Goal: Task Accomplishment & Management: Use online tool/utility

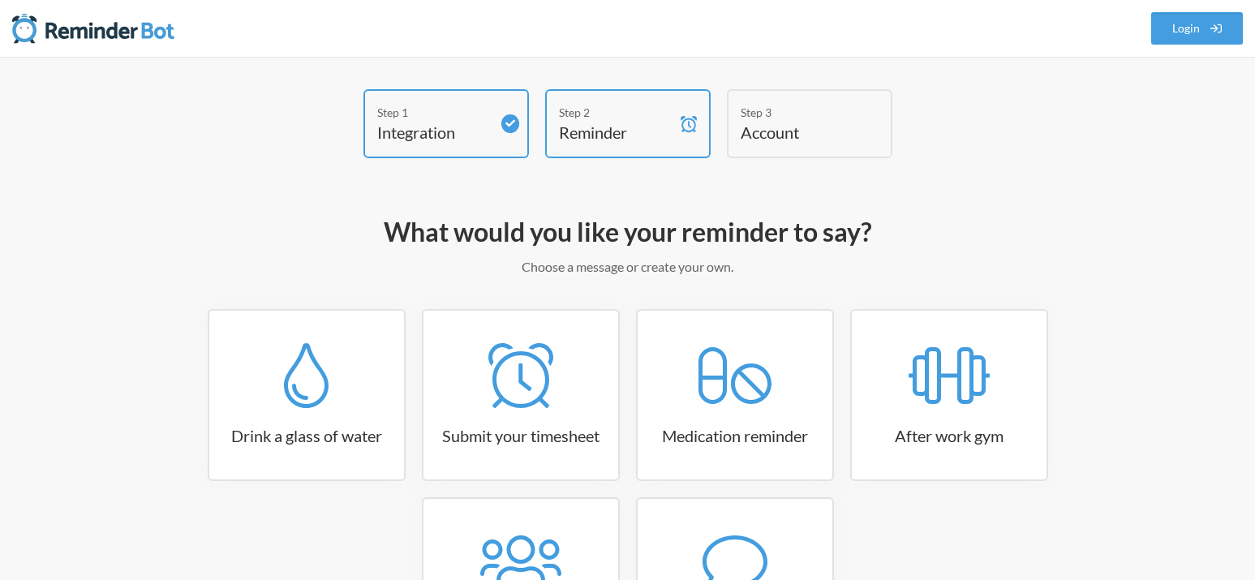
click at [633, 45] on nav ".uk-navbar-toggle-animate svg>[class*="line-"]{transition:0.2s ease-in-out;tran…" at bounding box center [627, 28] width 1255 height 57
click at [622, 143] on h4 "Reminder" at bounding box center [616, 132] width 114 height 23
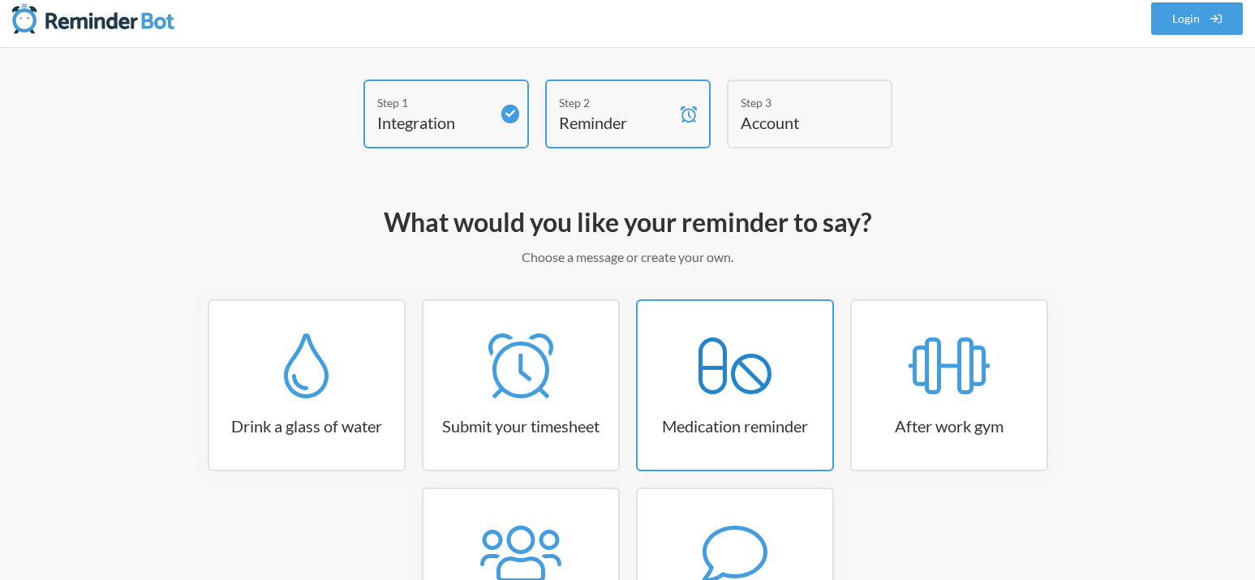
scroll to position [112, 0]
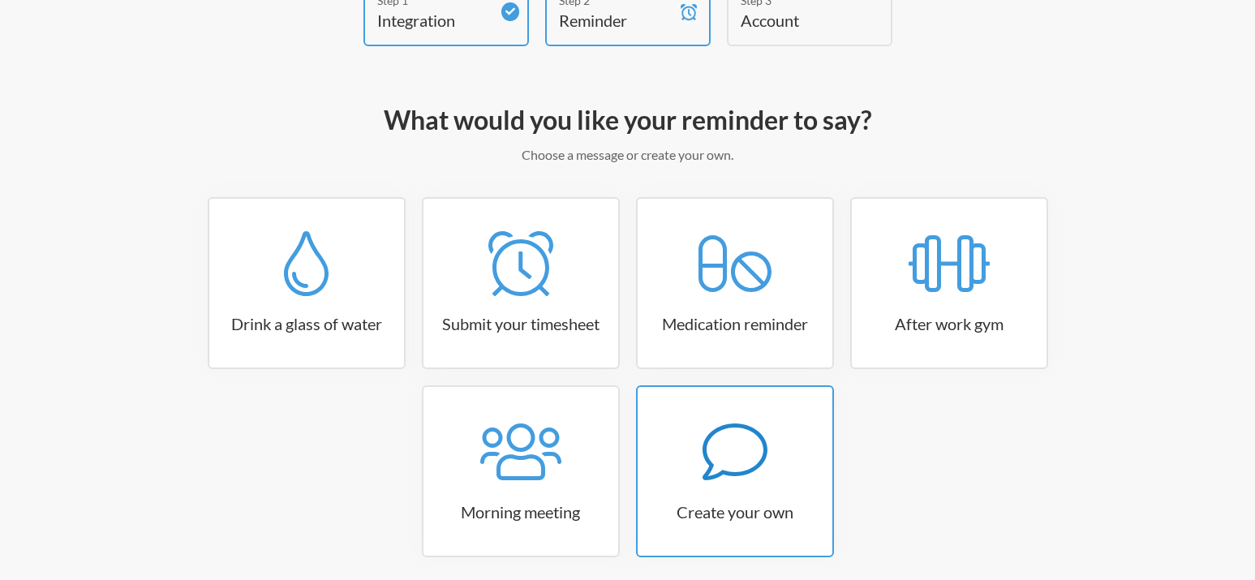
click at [732, 422] on icon at bounding box center [735, 452] width 65 height 65
select select "08:30:00"
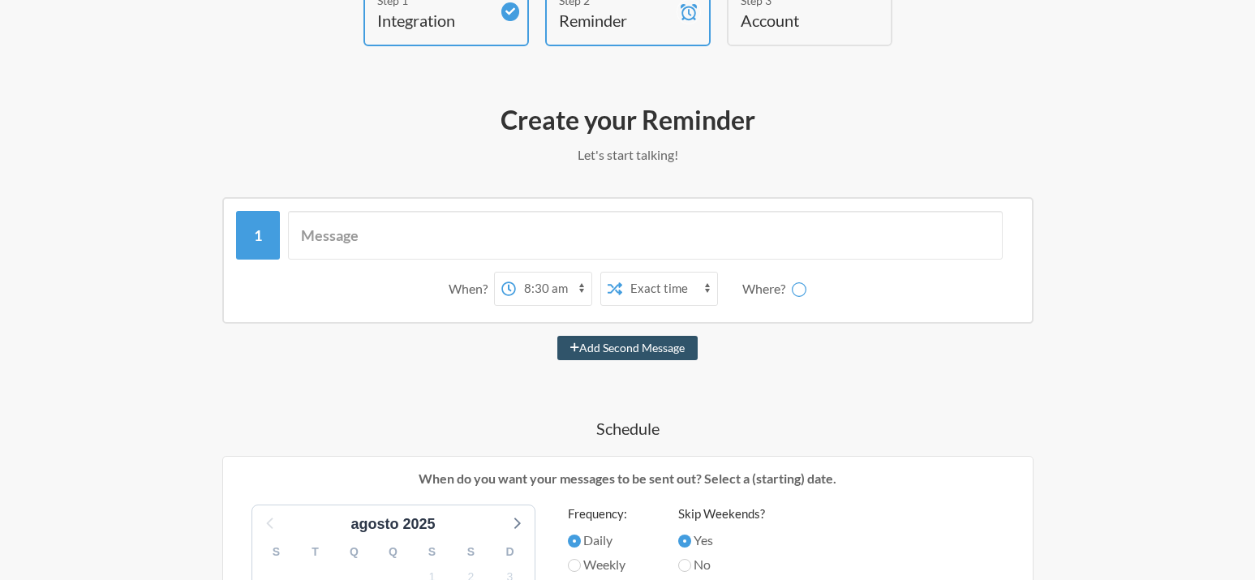
click at [516, 273] on select "12:00 am 12:15 am 12:30 am 12:45 am 1:00 am 1:15 am 1:30 am 1:45 am 2:00 am 2:1…" at bounding box center [553, 289] width 75 height 32
click at [609, 291] on div "12:00 am 12:15 am 12:30 am 12:45 am 1:00 am 1:15 am 1:30 am 1:45 am 2:00 am 2:1…" at bounding box center [610, 289] width 232 height 34
click at [609, 291] on icon at bounding box center [615, 289] width 15 height 15
click at [622, 273] on select "Exact time Random time" at bounding box center [669, 289] width 95 height 32
click at [562, 287] on div "12:00 am 12:15 am 12:30 am 12:45 am 1:00 am 1:15 am 1:30 am 1:45 am 2:00 am 2:1…" at bounding box center [610, 289] width 232 height 34
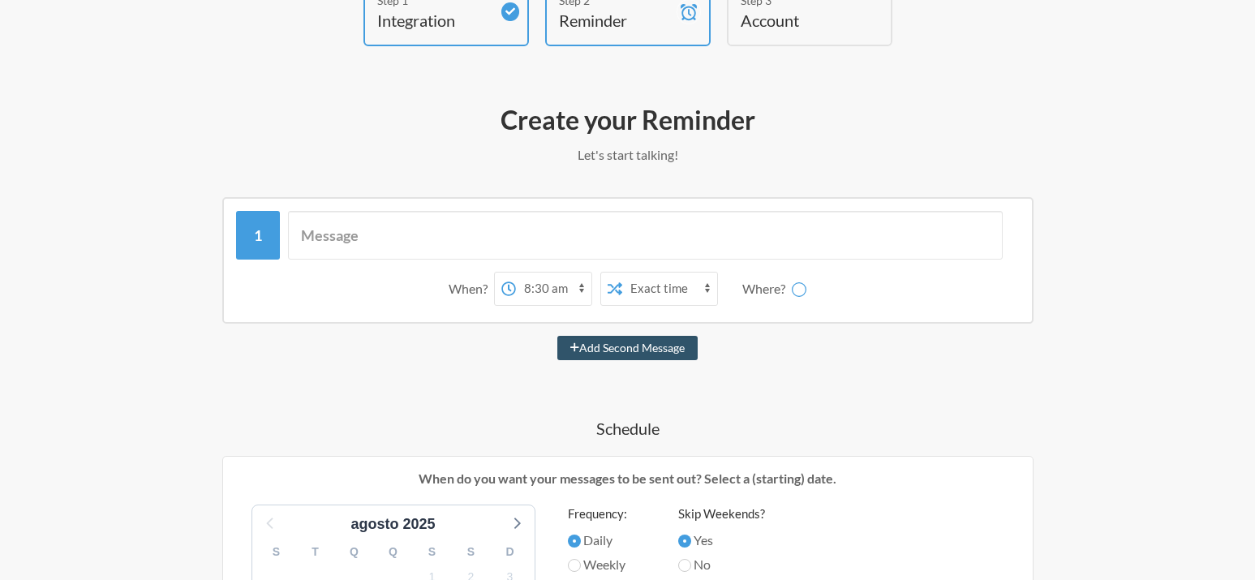
click at [516, 273] on select "12:00 am 12:15 am 12:30 am 12:45 am 1:00 am 1:15 am 1:30 am 1:45 am 2:00 am 2:1…" at bounding box center [553, 289] width 75 height 32
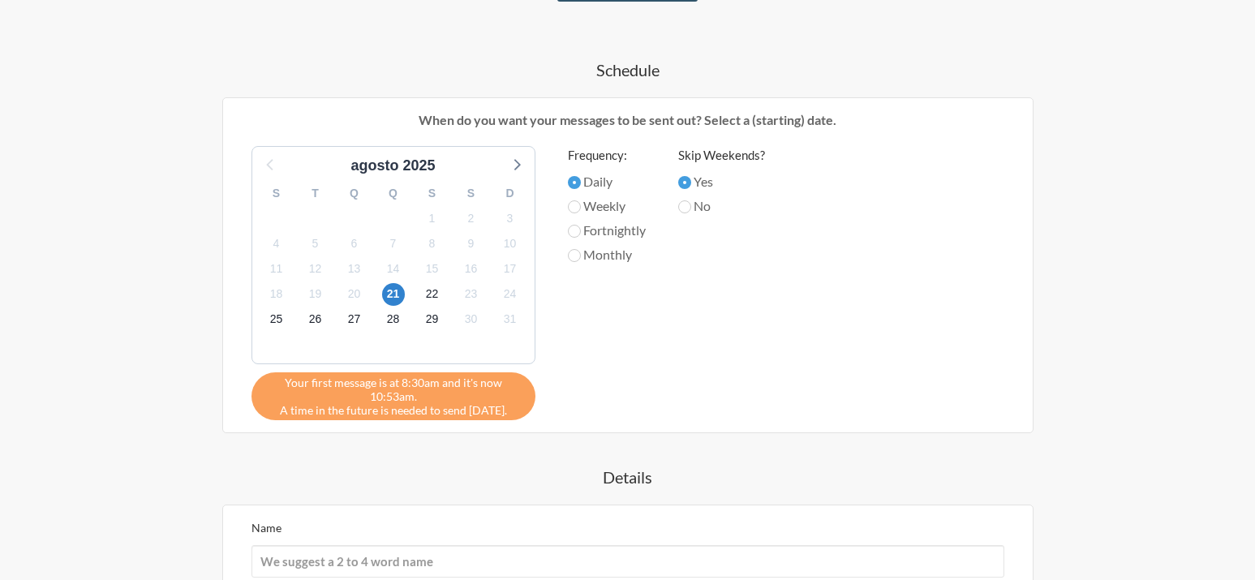
scroll to position [448, 0]
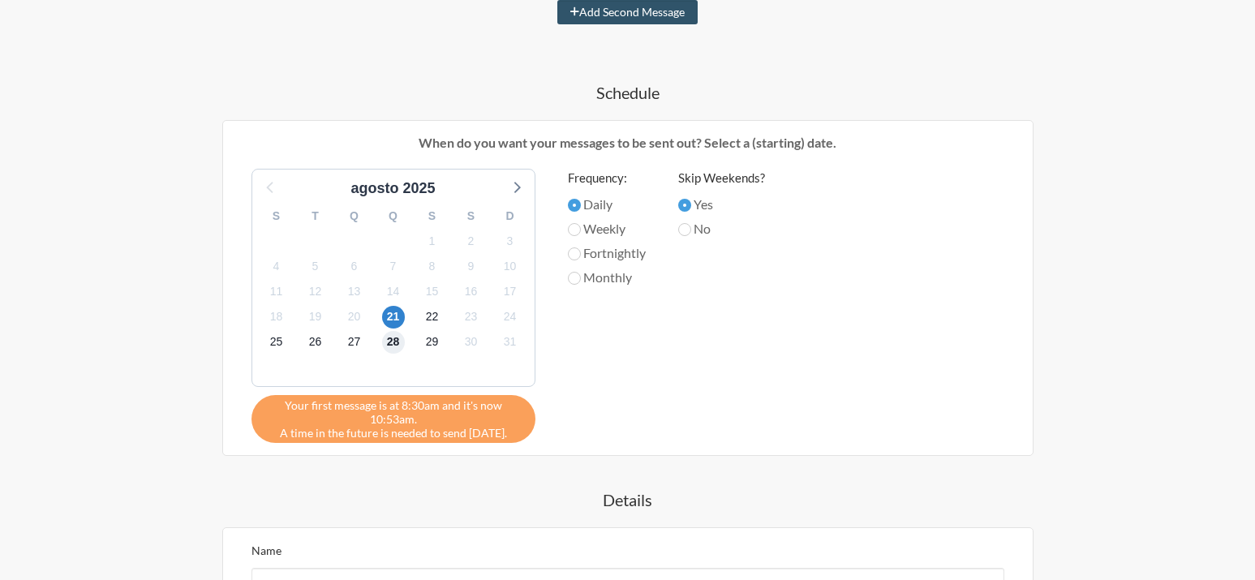
click at [392, 342] on span "28" at bounding box center [393, 342] width 23 height 23
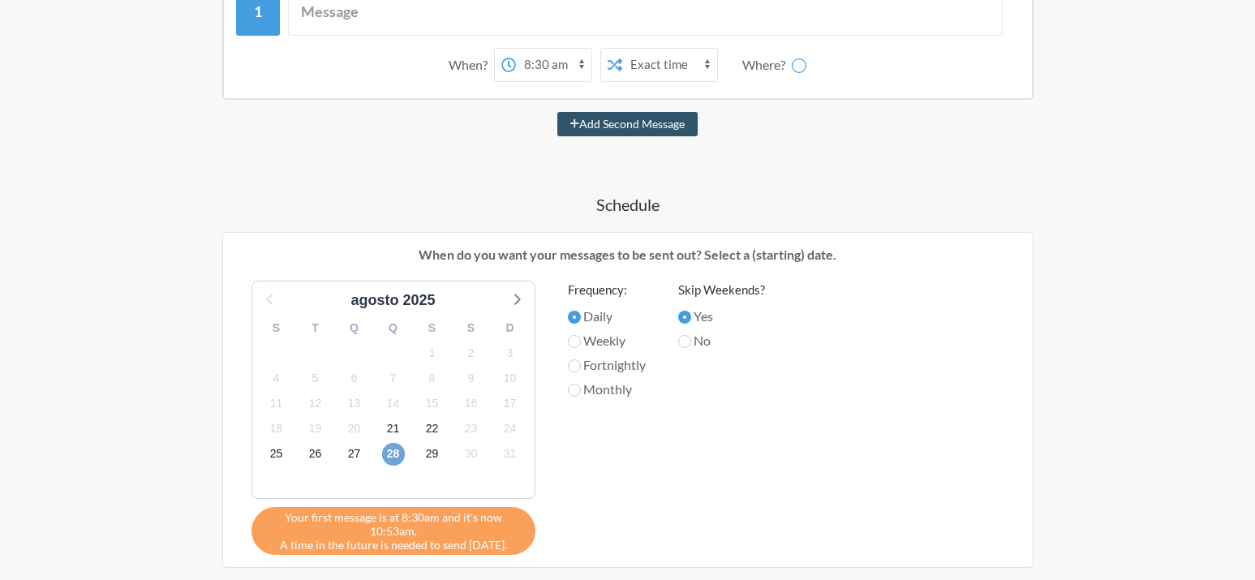
scroll to position [112, 0]
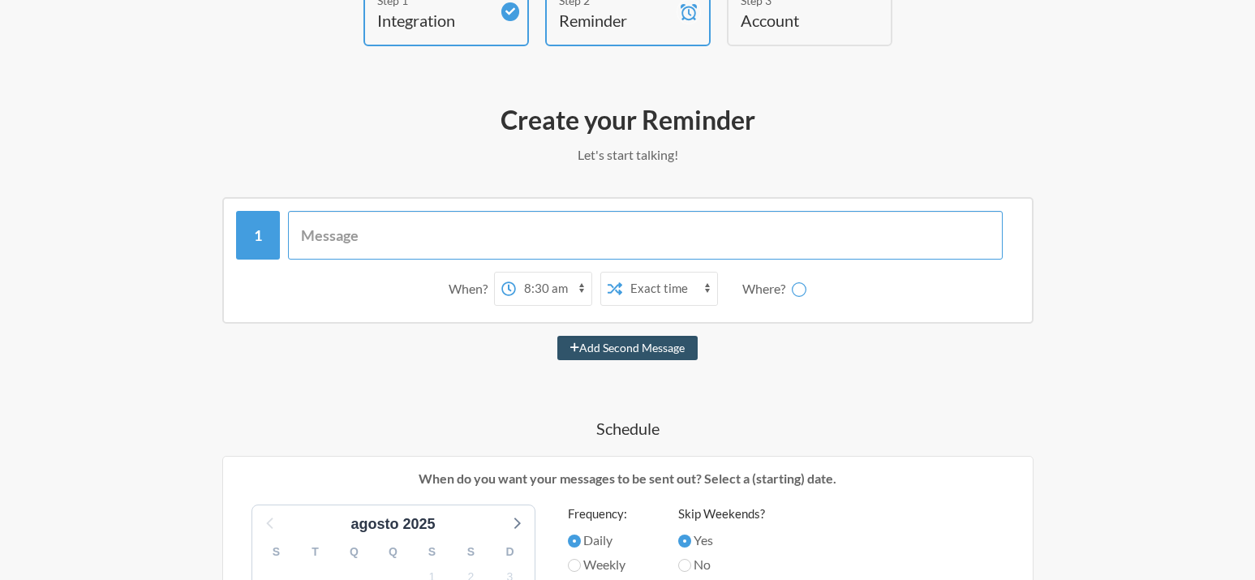
click at [462, 217] on input "text" at bounding box center [645, 235] width 715 height 49
click at [312, 230] on input "text" at bounding box center [645, 235] width 715 height 49
paste input "[URL][DOMAIN_NAME]"
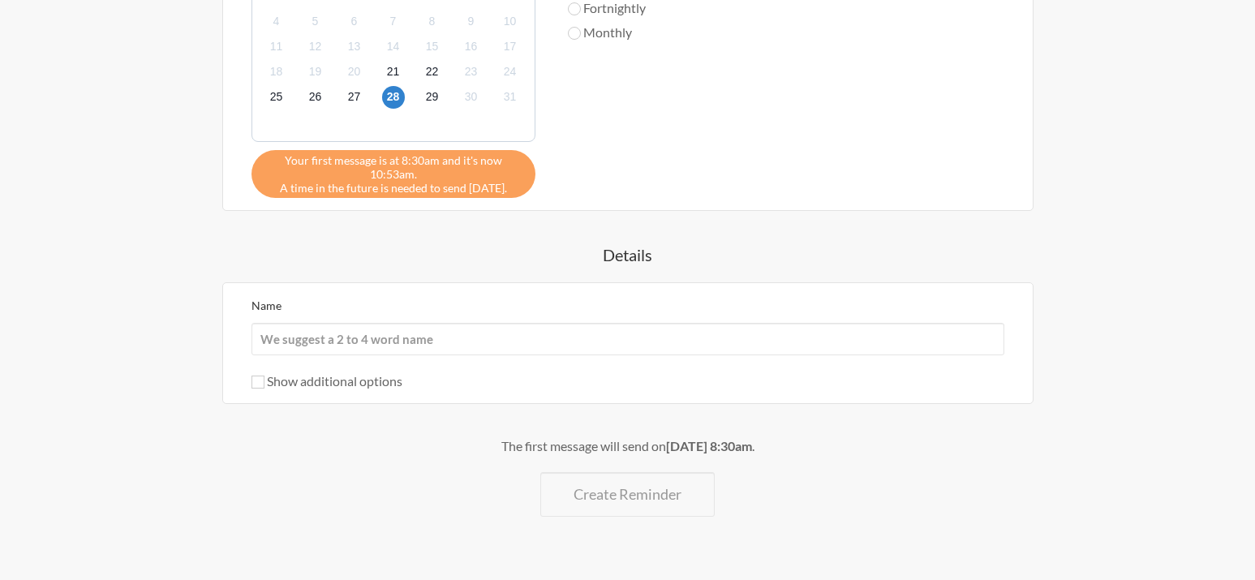
scroll to position [727, 0]
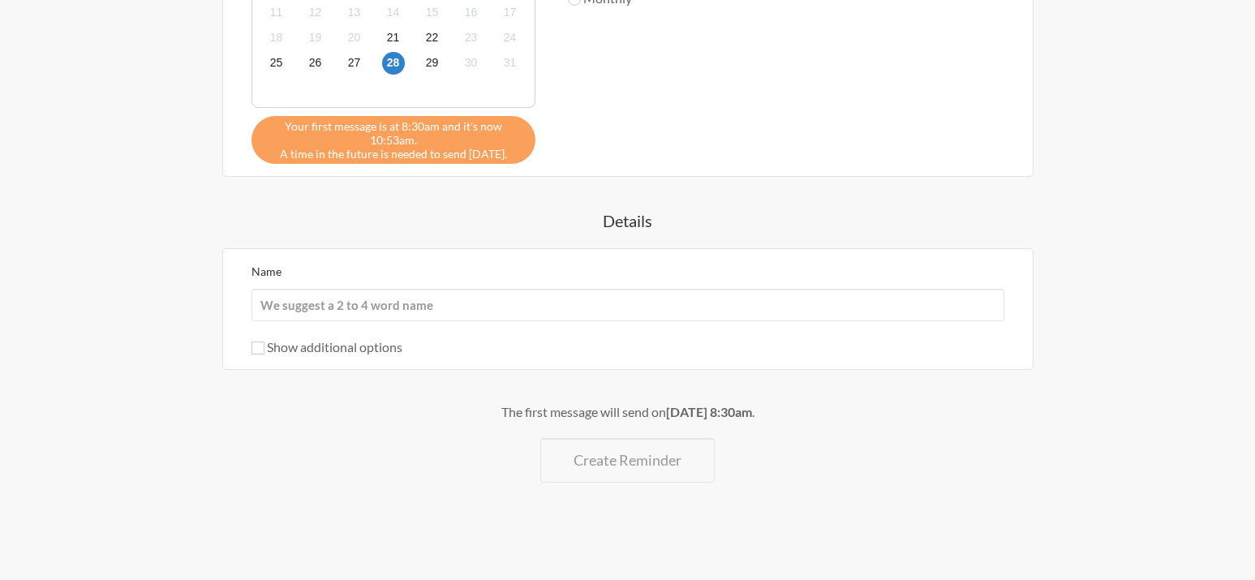
type input "Ver tarefa https://servicos.fiescnet.com.br/indexAtendente.html#/main/paginaurl…"
click at [390, 353] on label "Show additional options" at bounding box center [327, 346] width 151 height 15
click at [265, 353] on input "Show additional options" at bounding box center [258, 348] width 13 height 13
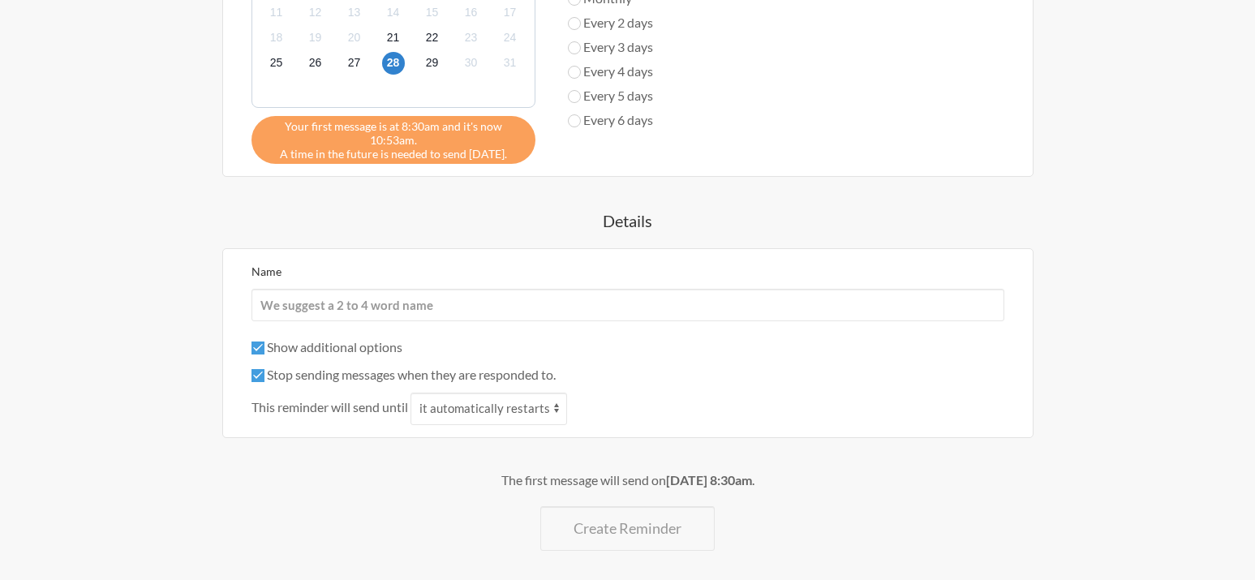
click at [390, 353] on label "Show additional options" at bounding box center [327, 346] width 151 height 15
click at [265, 353] on input "Show additional options" at bounding box center [258, 348] width 13 height 13
checkbox input "false"
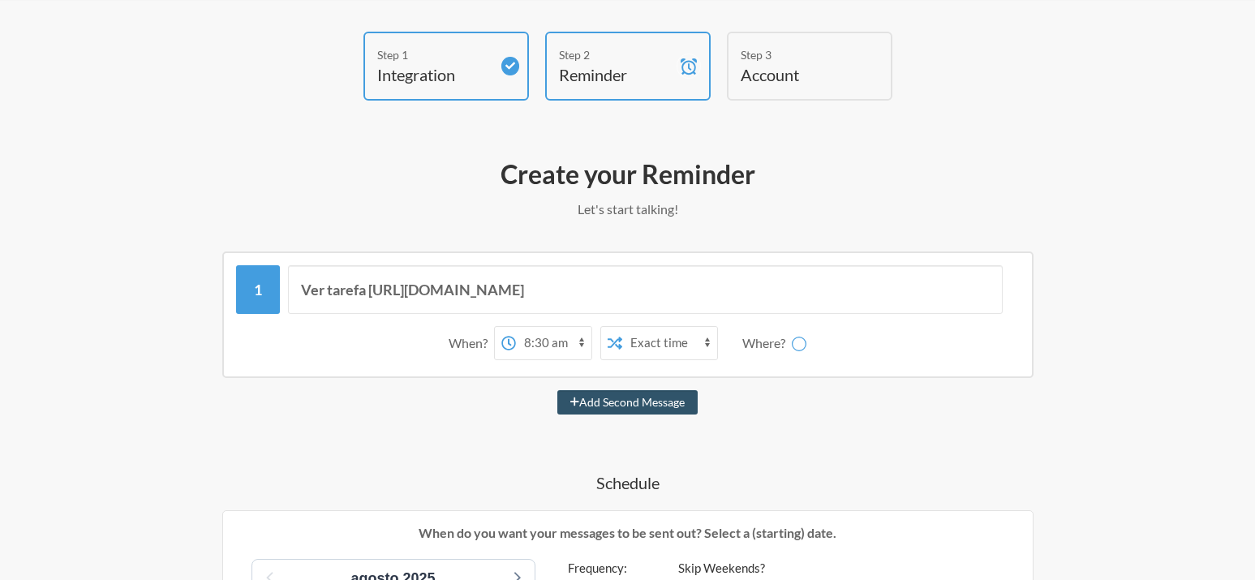
scroll to position [0, 0]
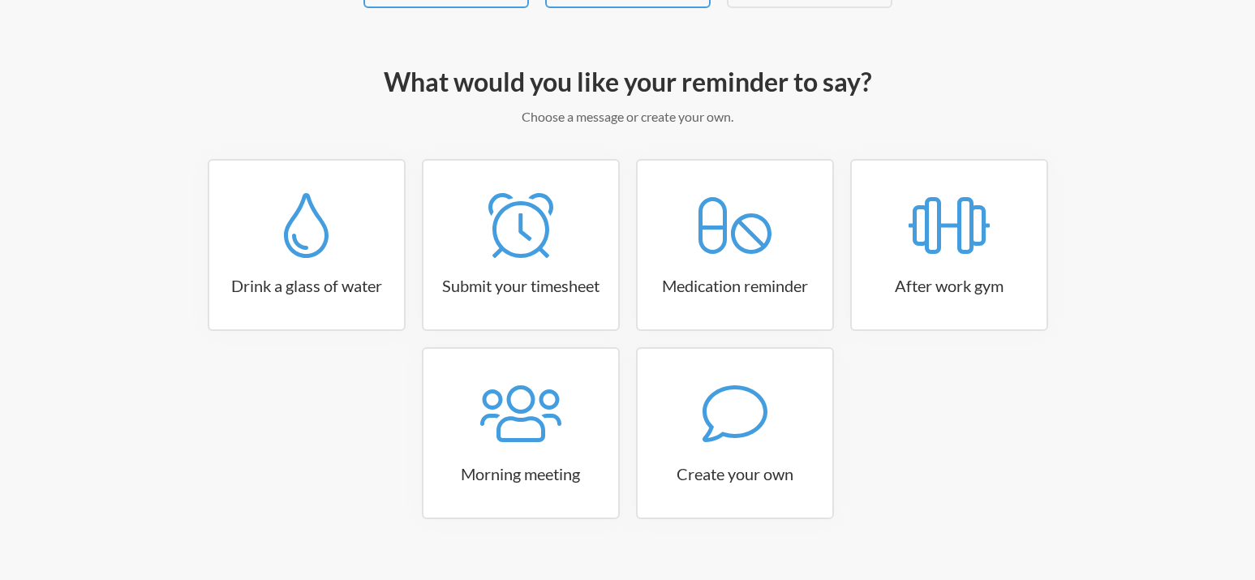
scroll to position [179, 0]
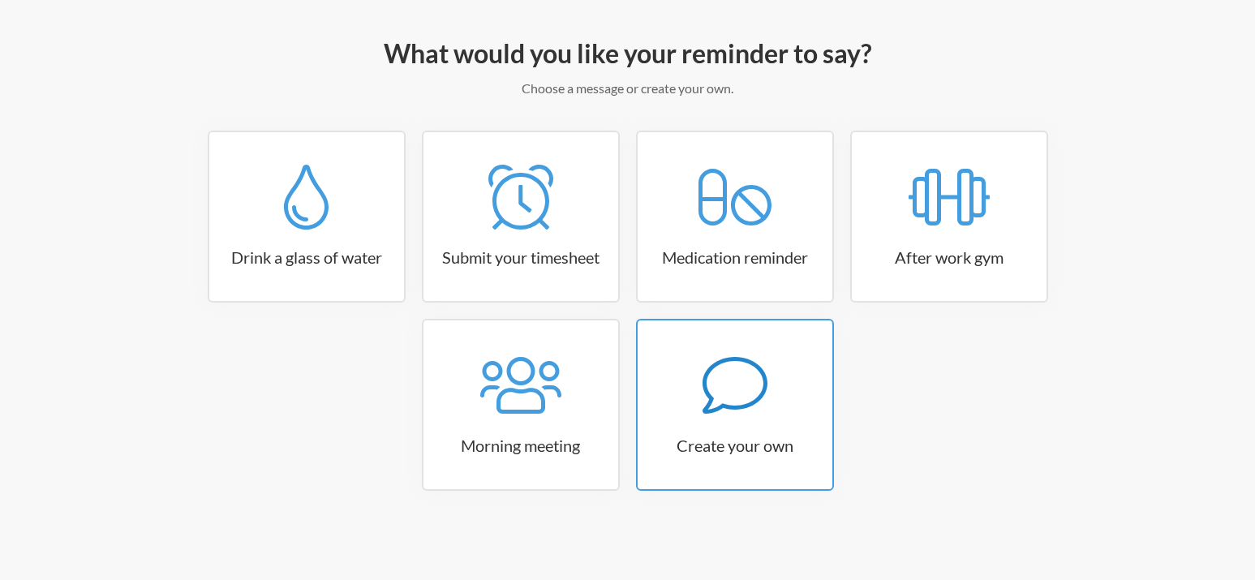
click at [744, 377] on icon at bounding box center [735, 385] width 65 height 65
select select "11:30:00"
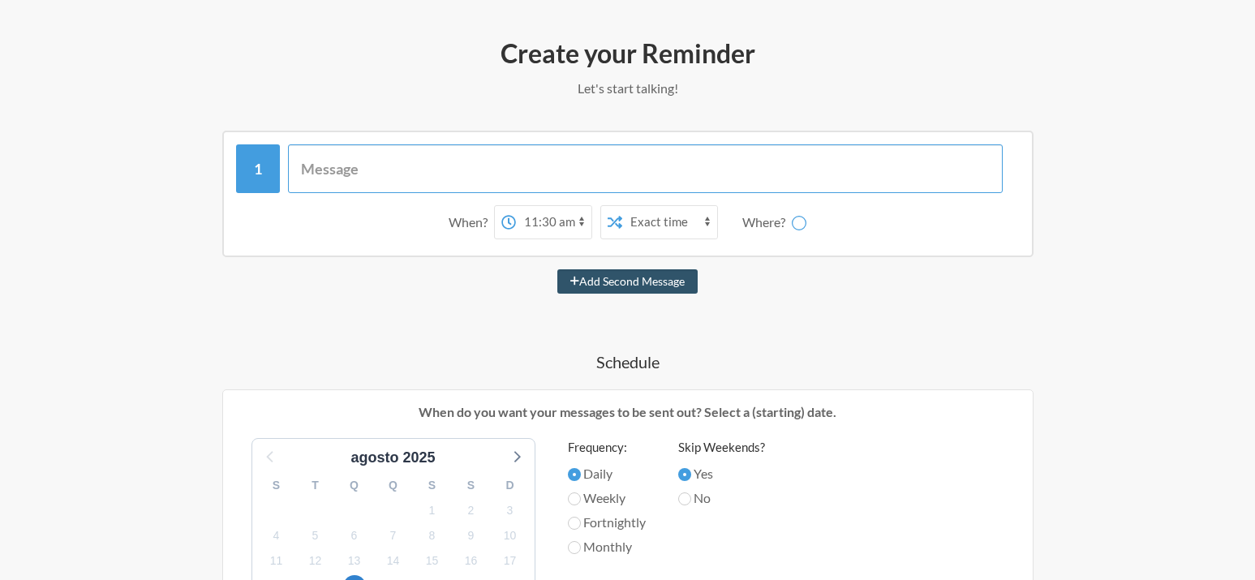
click at [376, 164] on input "text" at bounding box center [645, 168] width 715 height 49
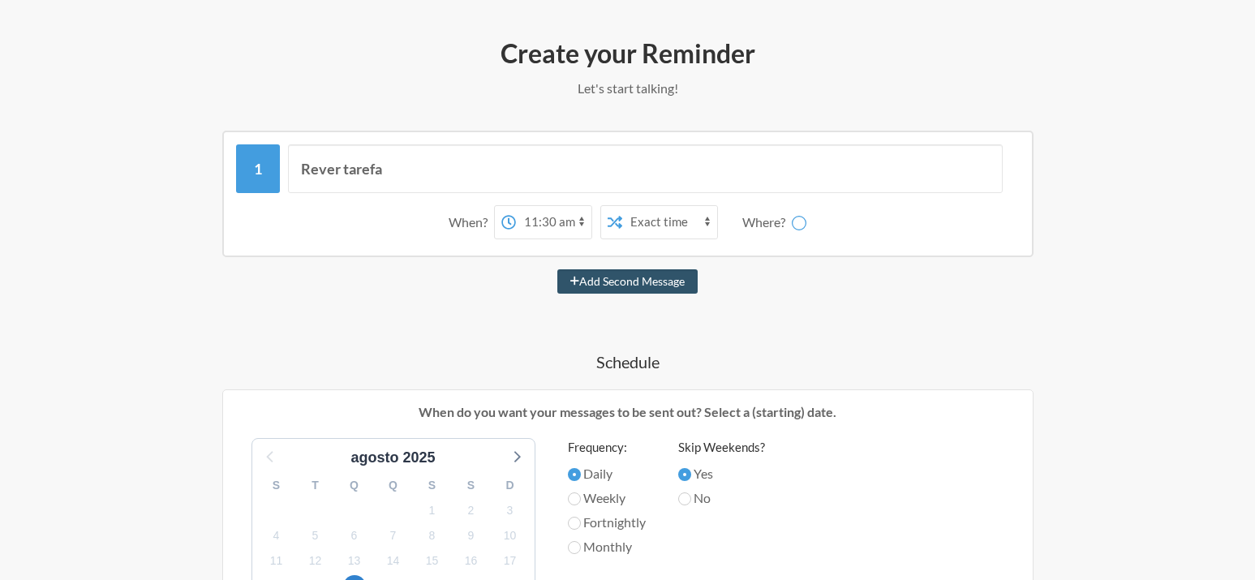
click at [481, 136] on div "Rever tarefa When? 12:00 am 12:15 am 12:30 am 12:45 am 1:00 am 1:15 am 1:30 am …" at bounding box center [628, 194] width 812 height 127
click at [479, 166] on input "Rever tarefa" at bounding box center [645, 168] width 715 height 49
paste input "[URL][DOMAIN_NAME]"
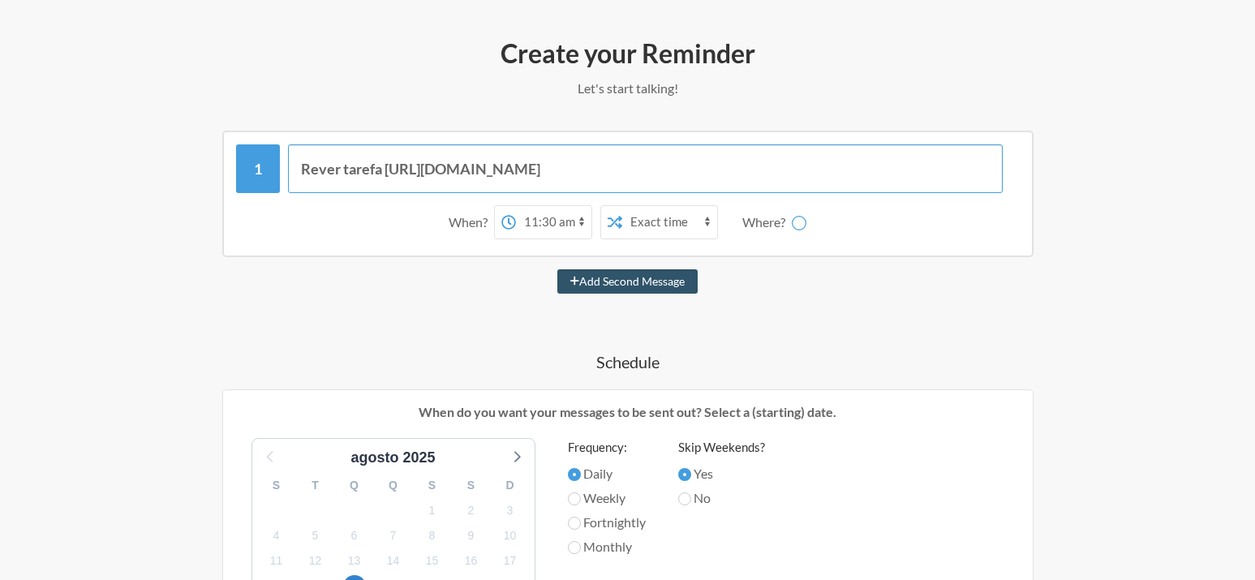
scroll to position [0, 83]
type input "Rever tarefa [URL][DOMAIN_NAME]"
click at [516, 206] on select "12:00 am 12:15 am 12:30 am 12:45 am 1:00 am 1:15 am 1:30 am 1:45 am 2:00 am 2:1…" at bounding box center [553, 222] width 75 height 32
select select "08:00:00"
click option "8:00 am" at bounding box center [0, 0] width 0 height 0
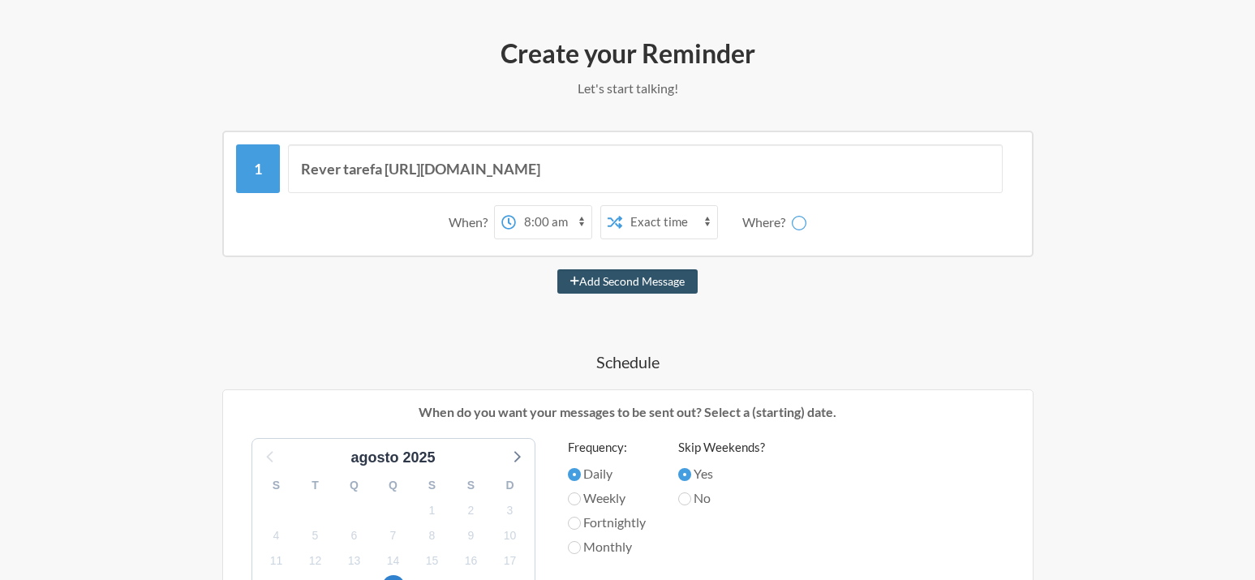
click at [622, 206] on select "Exact time Random time" at bounding box center [669, 222] width 95 height 32
click at [859, 223] on div "When? 12:00 am 12:15 am 12:30 am 12:45 am 1:00 am 1:15 am 1:30 am 1:45 am 2:00 …" at bounding box center [628, 222] width 784 height 50
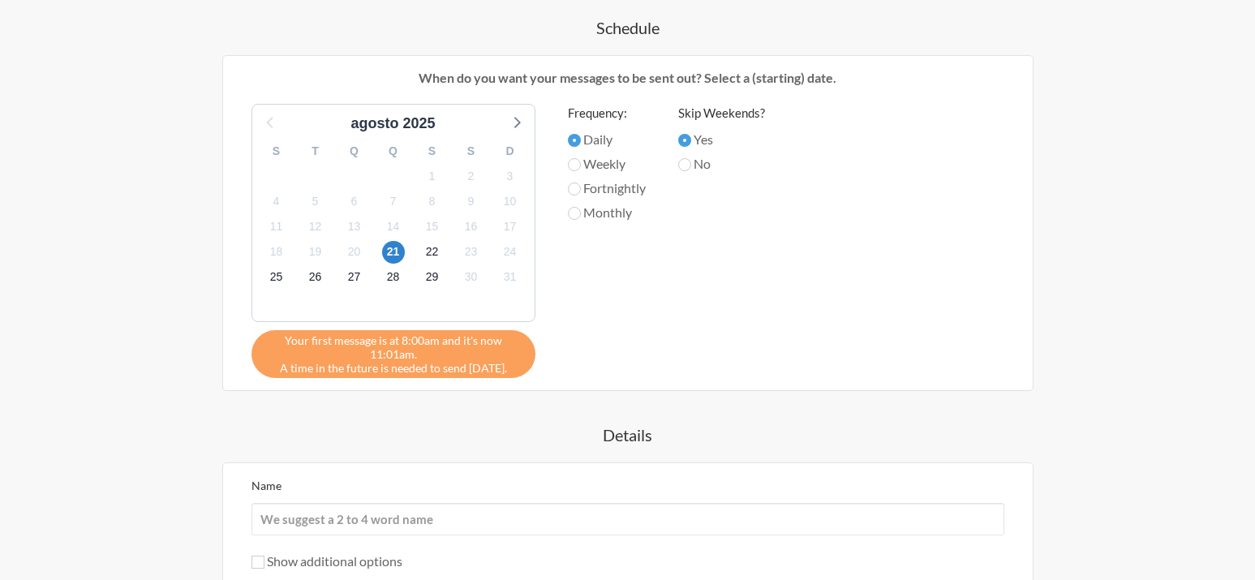
scroll to position [515, 0]
click at [387, 278] on span "28" at bounding box center [393, 276] width 23 height 23
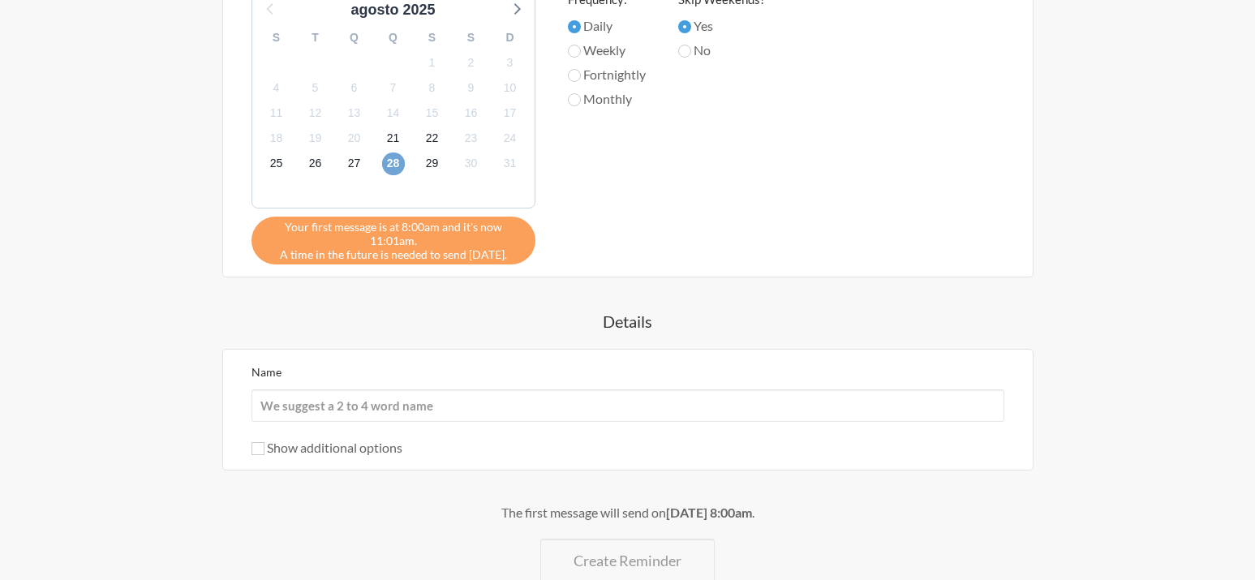
scroll to position [727, 0]
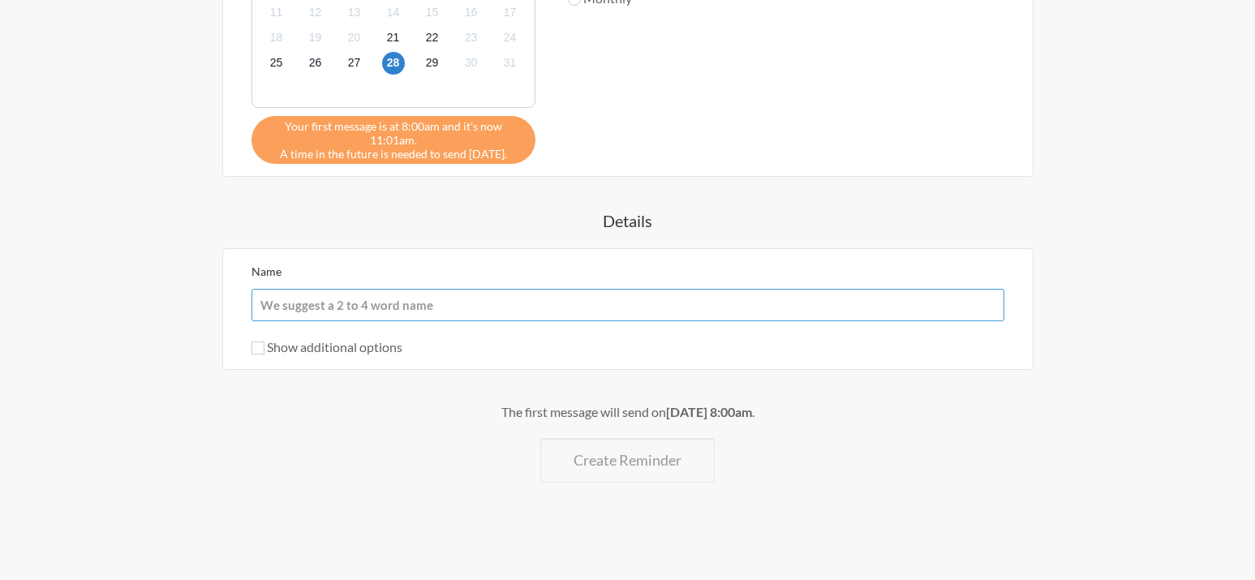
click at [540, 312] on input "Name" at bounding box center [628, 305] width 753 height 32
click at [454, 316] on input "Name" at bounding box center [628, 305] width 753 height 32
type input "caio"
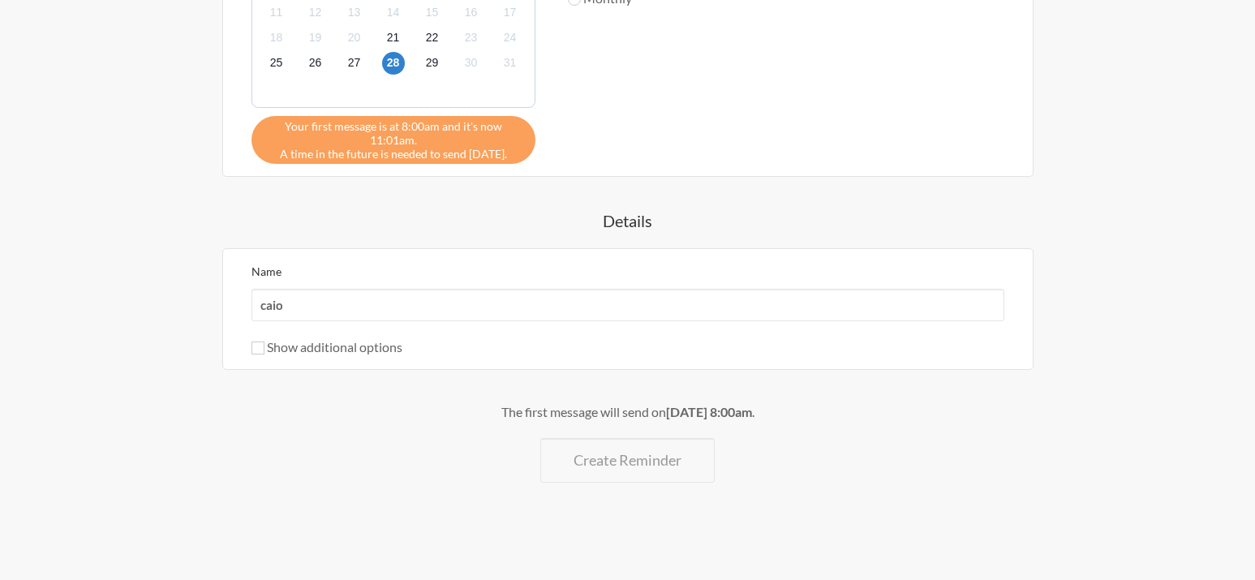
click at [635, 415] on div "The first message will send on [DATE] 8:00am ." at bounding box center [627, 412] width 941 height 19
click at [885, 464] on div "The first message will send on [DATE] 8:00am . Create Reminder" at bounding box center [627, 443] width 941 height 80
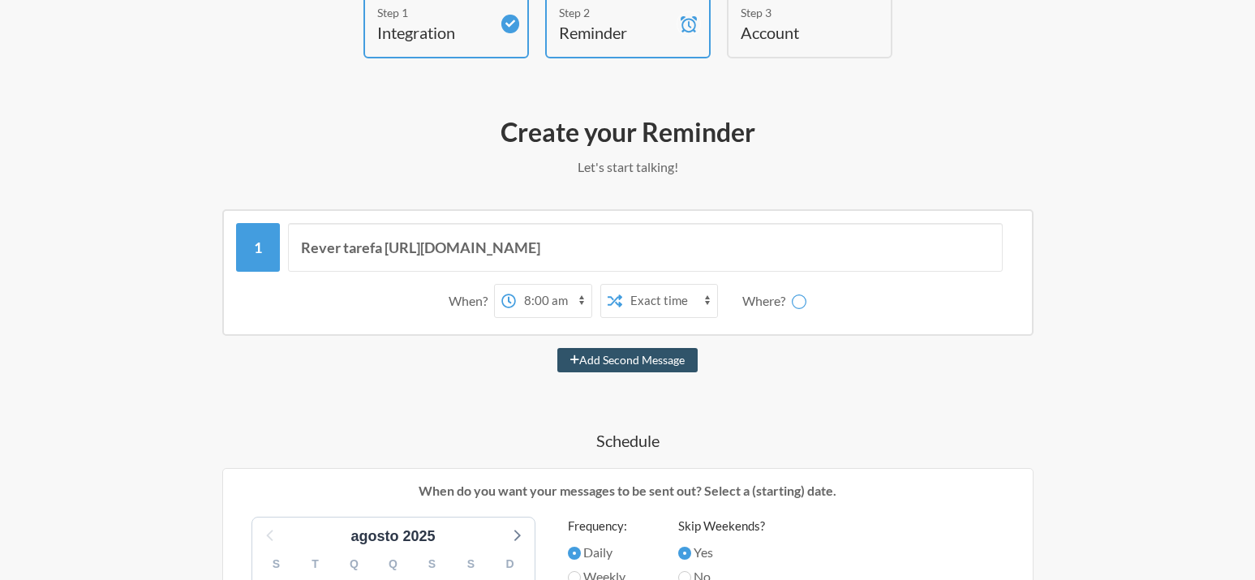
scroll to position [55, 0]
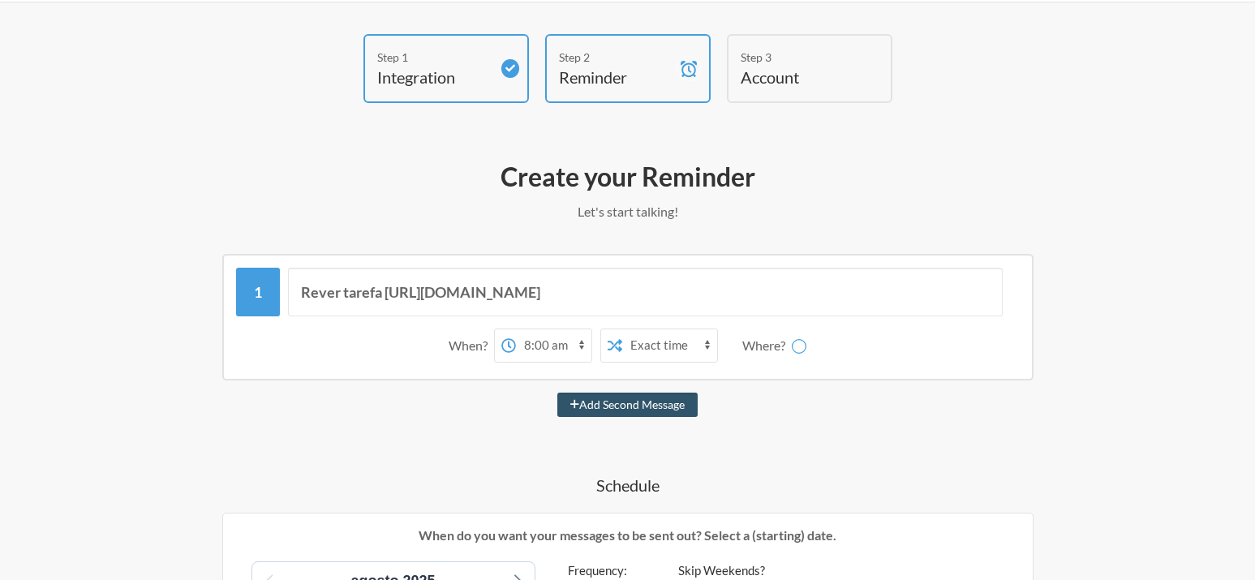
click at [798, 338] on div at bounding box center [799, 346] width 15 height 34
click option "Random time" at bounding box center [0, 0] width 0 height 0
click at [622, 329] on select "Exact time Random time" at bounding box center [669, 345] width 95 height 32
select select "false"
click option "Exact time" at bounding box center [0, 0] width 0 height 0
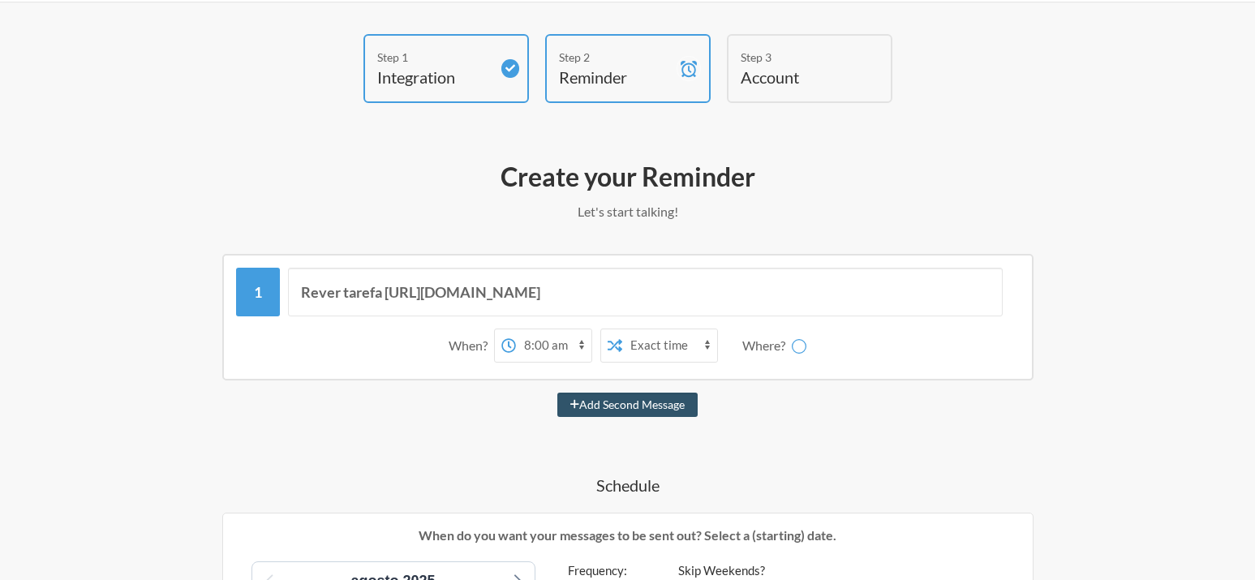
click at [748, 351] on div "Where?" at bounding box center [768, 346] width 50 height 34
click at [788, 341] on div "Where?" at bounding box center [768, 346] width 50 height 34
click at [800, 347] on icon at bounding box center [799, 345] width 19 height 19
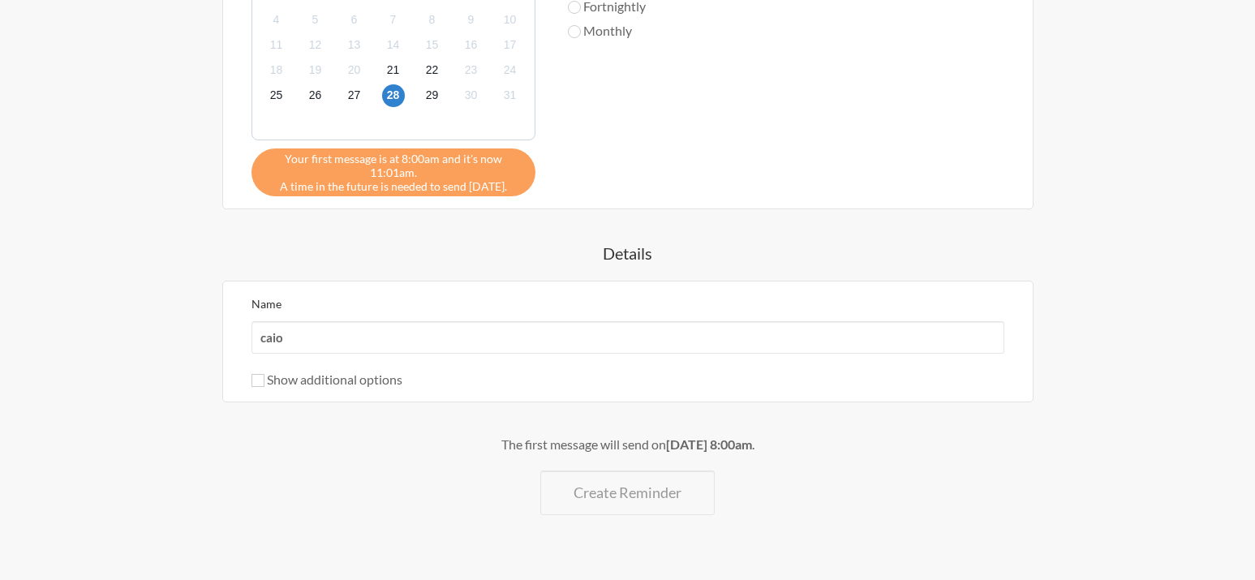
scroll to position [727, 0]
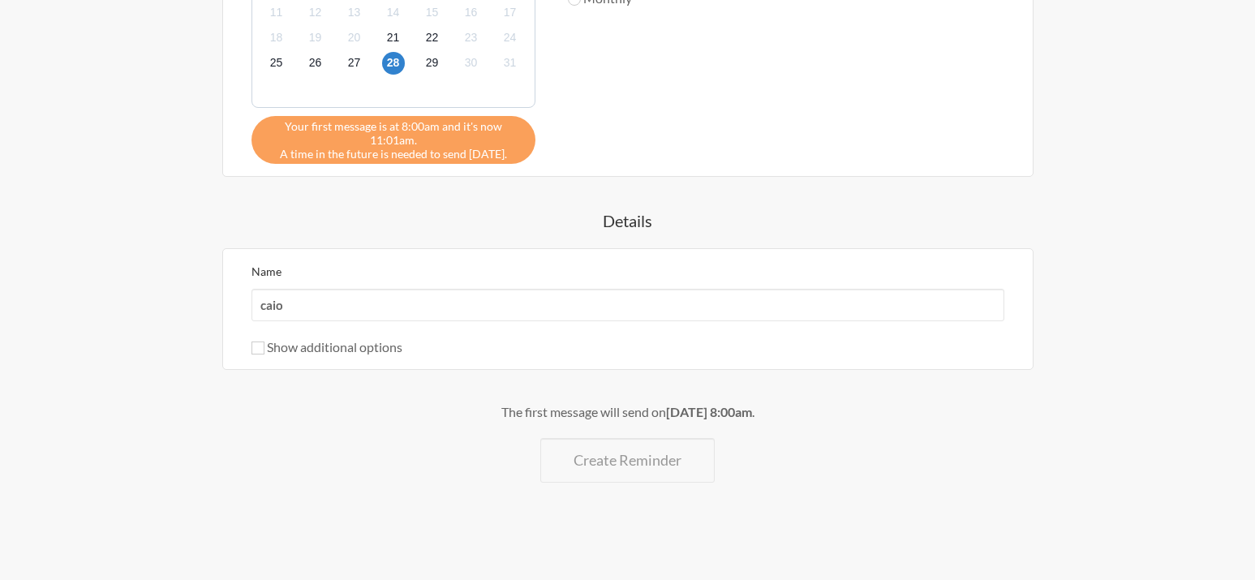
drag, startPoint x: 703, startPoint y: 428, endPoint x: 669, endPoint y: 461, distance: 47.1
click at [701, 428] on div "The first message will send on [DATE] 8:00am . Create Reminder" at bounding box center [627, 443] width 941 height 80
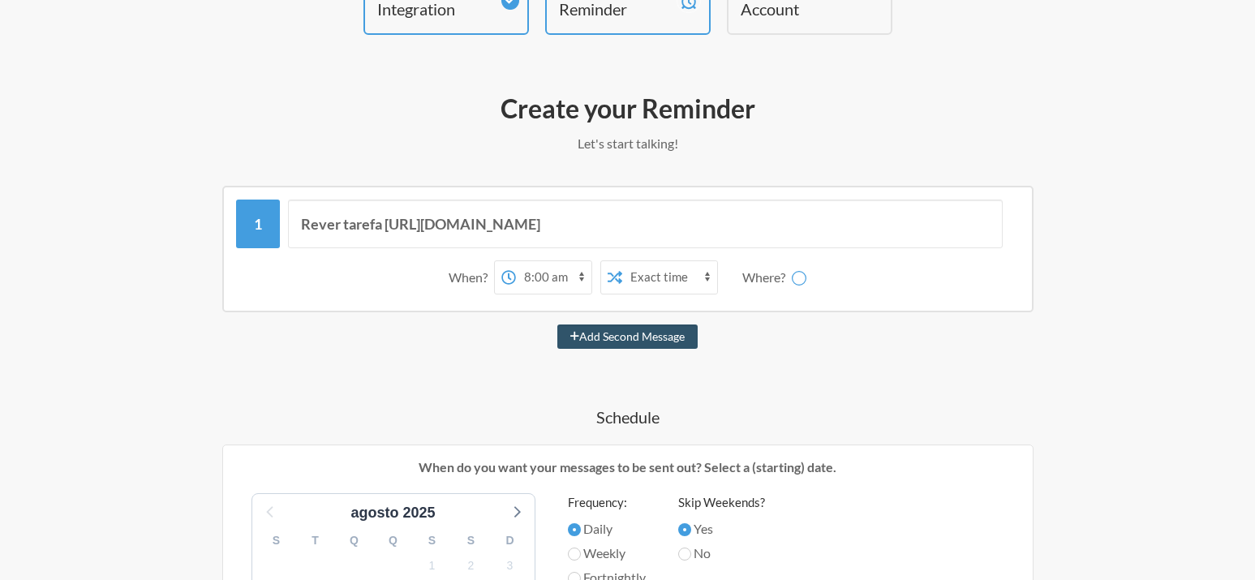
scroll to position [0, 0]
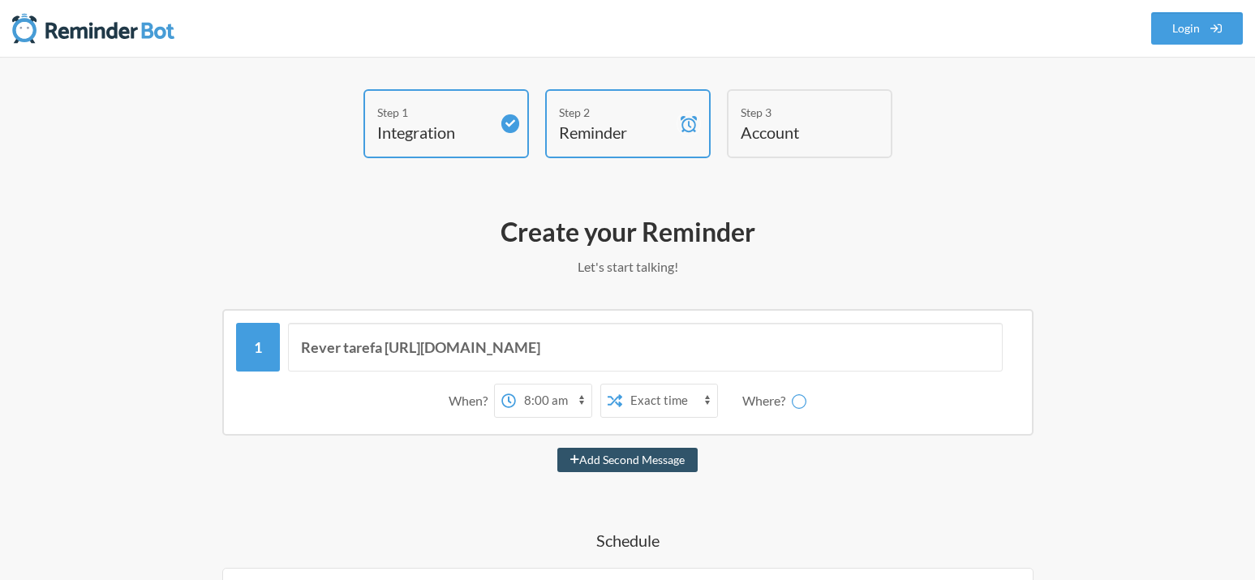
click at [804, 120] on div "Step 3" at bounding box center [798, 112] width 114 height 17
click at [622, 155] on div "Step 2 Reminder" at bounding box center [628, 123] width 166 height 69
click at [600, 118] on div "Step 2" at bounding box center [616, 112] width 114 height 17
click at [451, 119] on div "Step 1" at bounding box center [434, 112] width 114 height 17
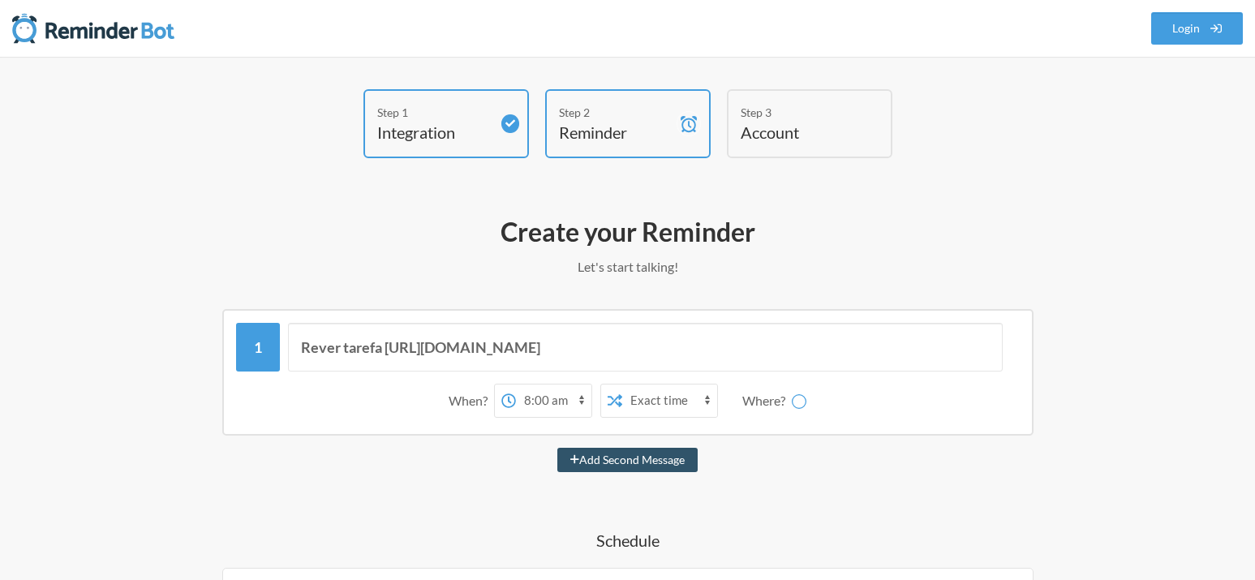
click at [730, 109] on div "Step 3 Account" at bounding box center [810, 123] width 166 height 69
click at [808, 118] on div "Step 3" at bounding box center [798, 112] width 114 height 17
click at [786, 392] on div "Where?" at bounding box center [768, 401] width 50 height 34
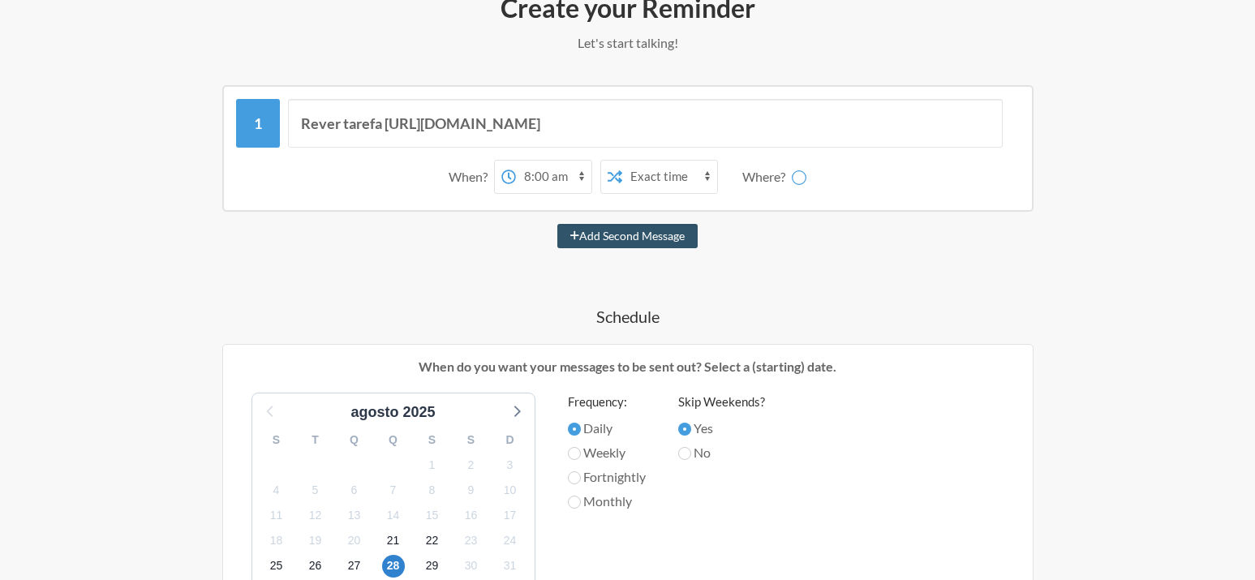
click at [605, 307] on h4 "Schedule" at bounding box center [627, 316] width 941 height 23
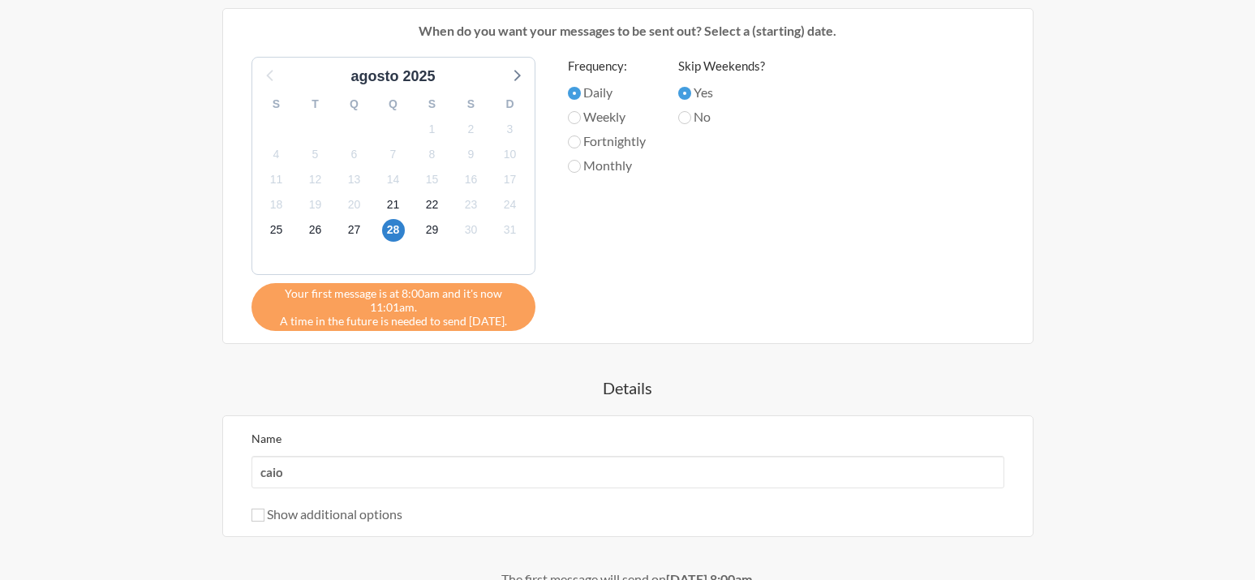
click at [406, 291] on span "Your first message is at 8:00am and it's now 11:01am." at bounding box center [394, 300] width 260 height 28
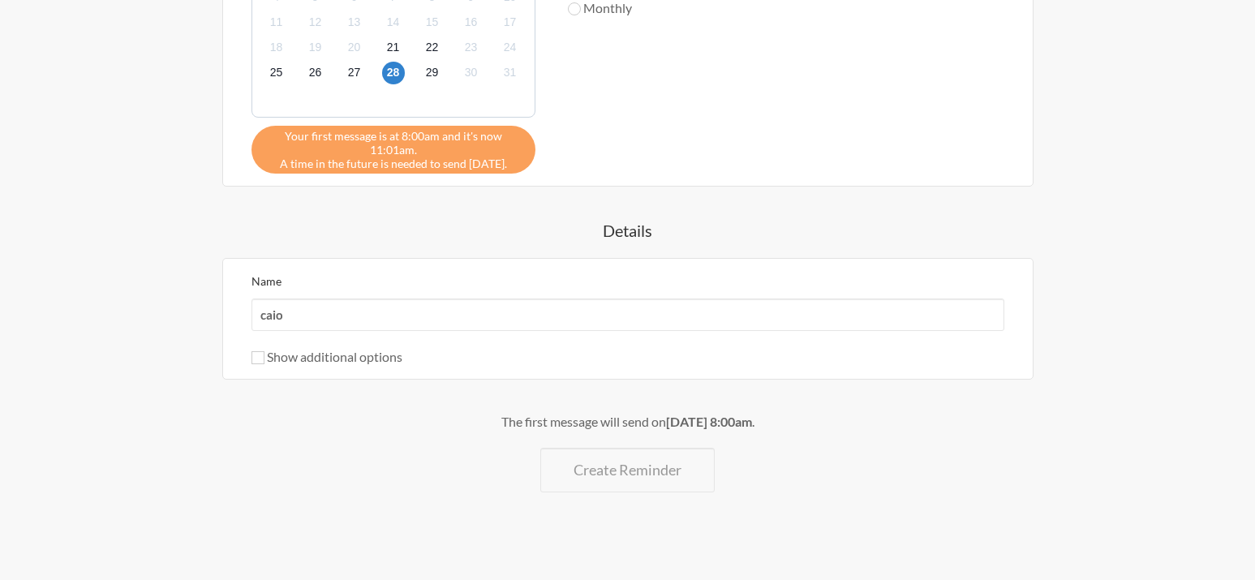
scroll to position [727, 0]
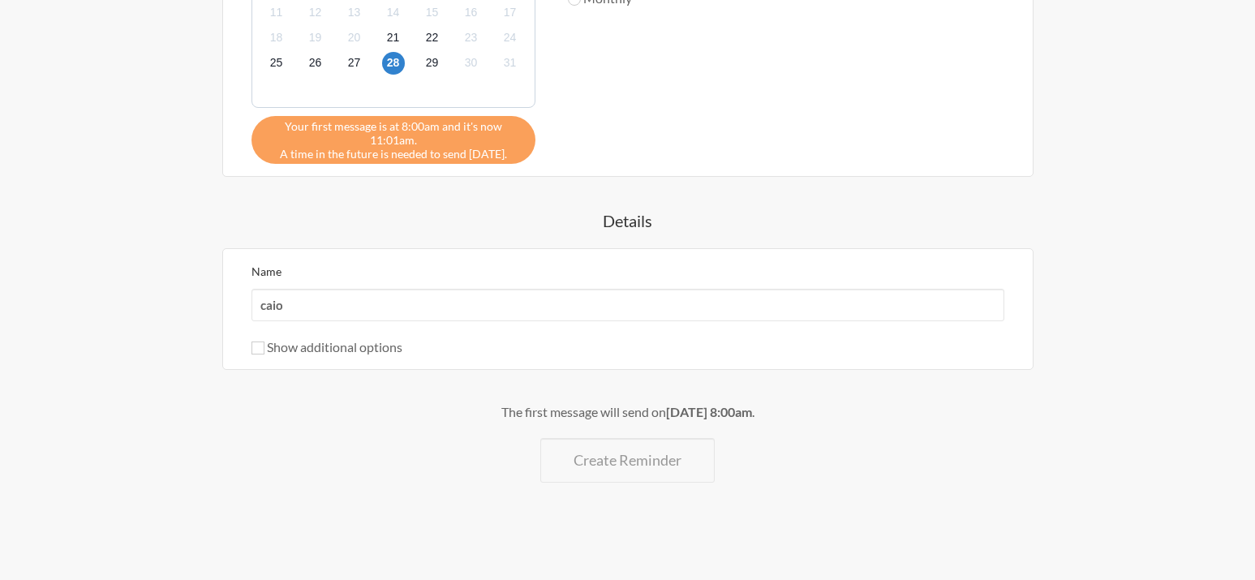
click at [592, 415] on div "The first message will send on [DATE] 8:00am ." at bounding box center [627, 412] width 941 height 19
click at [295, 321] on div "Name [PERSON_NAME] Show additional options Hide this reminder from calendars St…" at bounding box center [628, 309] width 753 height 96
click at [252, 341] on label "Show additional options" at bounding box center [327, 346] width 151 height 15
click at [252, 342] on input "Show additional options" at bounding box center [258, 348] width 13 height 13
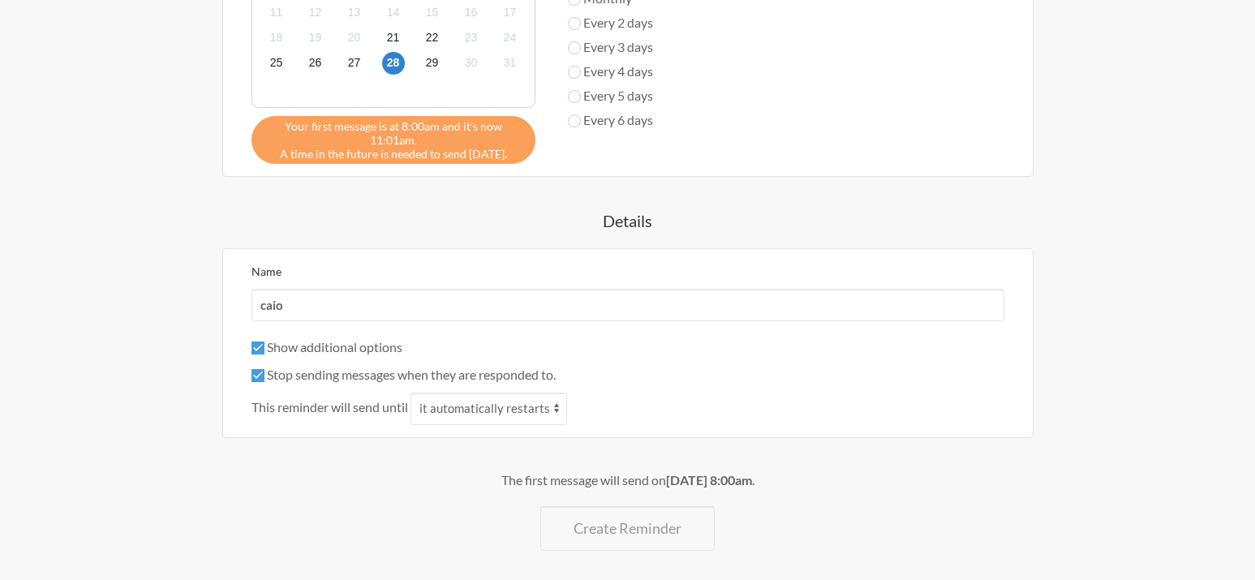
click at [252, 341] on label "Show additional options" at bounding box center [327, 346] width 151 height 15
click at [252, 342] on input "Show additional options" at bounding box center [258, 348] width 13 height 13
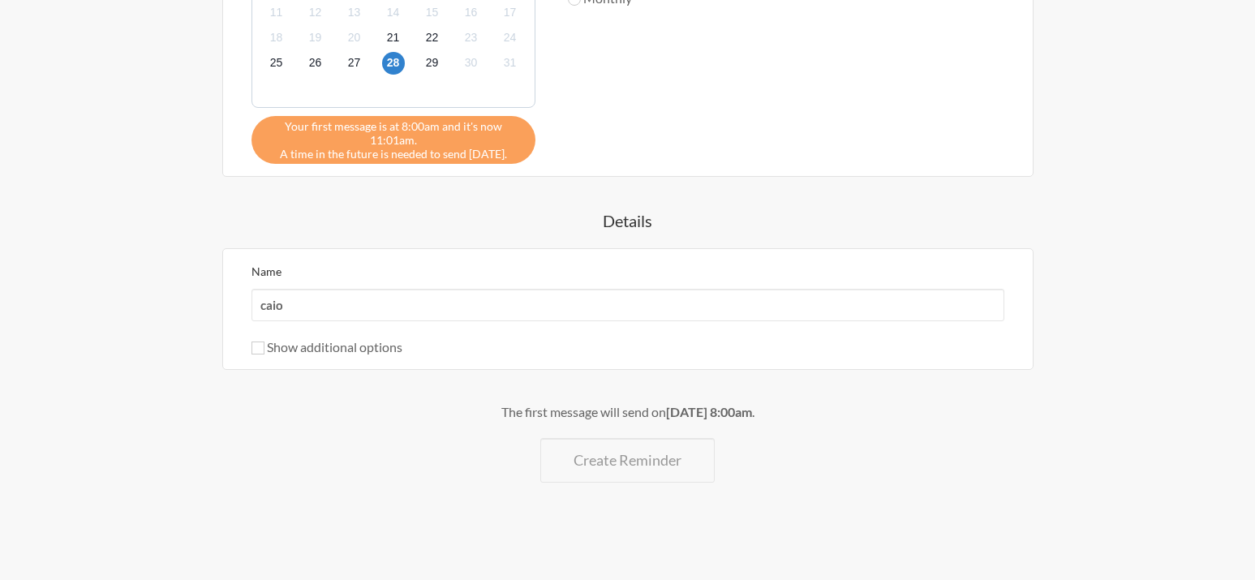
click at [252, 341] on label "Show additional options" at bounding box center [327, 346] width 151 height 15
click at [252, 342] on input "Show additional options" at bounding box center [258, 348] width 13 height 13
checkbox input "true"
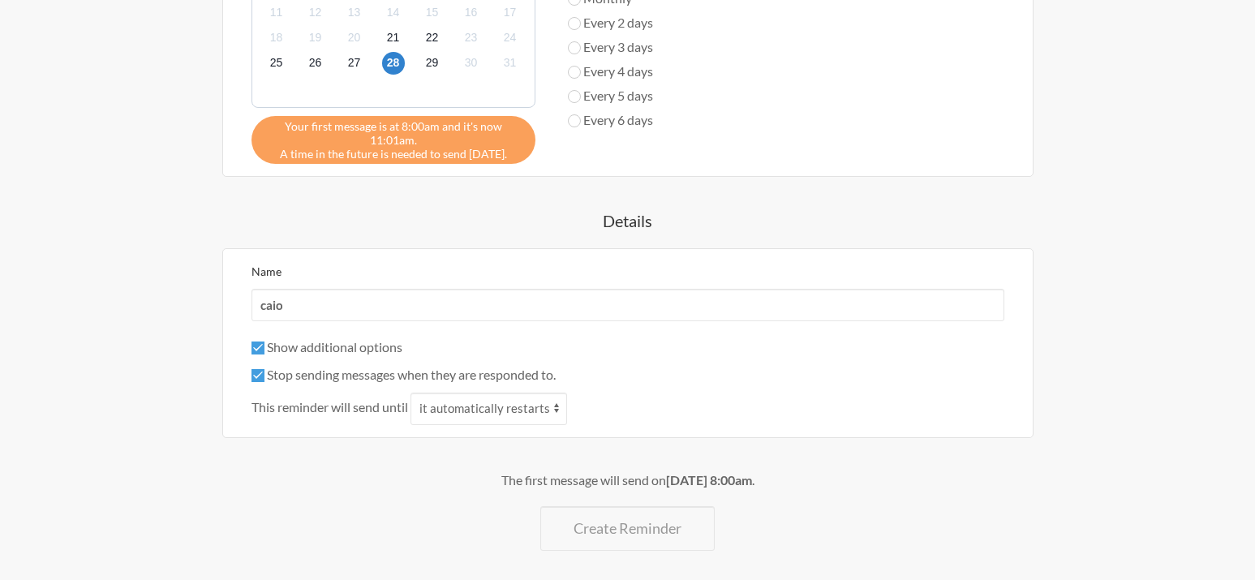
click at [583, 498] on div "The first message will send on [DATE] 8:00am . Create Reminder" at bounding box center [627, 511] width 941 height 80
click at [621, 474] on div "The first message will send on [DATE] 8:00am ." at bounding box center [627, 480] width 941 height 19
click at [411, 393] on select "it automatically restarts it is replied to" at bounding box center [489, 409] width 157 height 32
click option "it is replied to" at bounding box center [0, 0] width 0 height 0
click at [411, 393] on select "it automatically restarts it is replied to" at bounding box center [489, 409] width 157 height 32
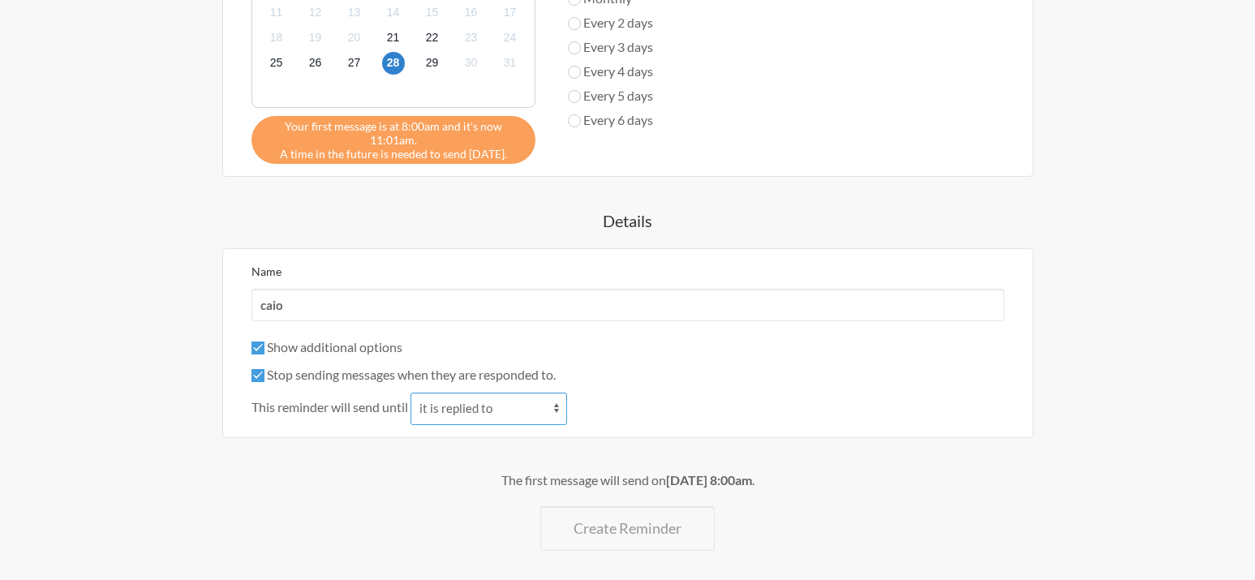
select select "0"
click option "it automatically restarts" at bounding box center [0, 0] width 0 height 0
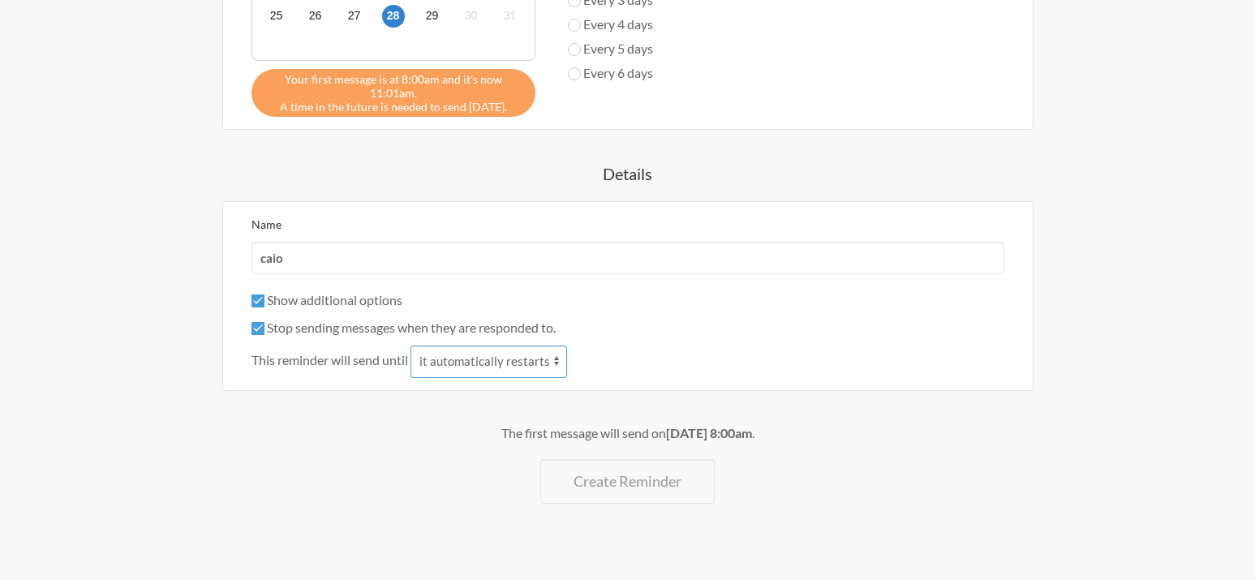
scroll to position [795, 0]
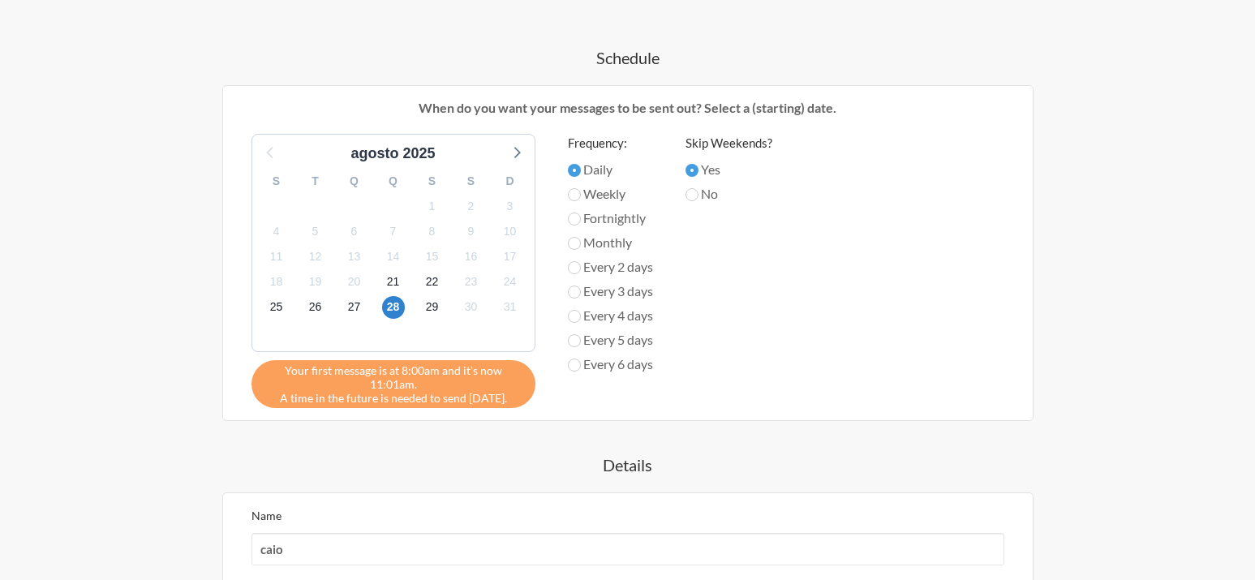
scroll to position [683, 0]
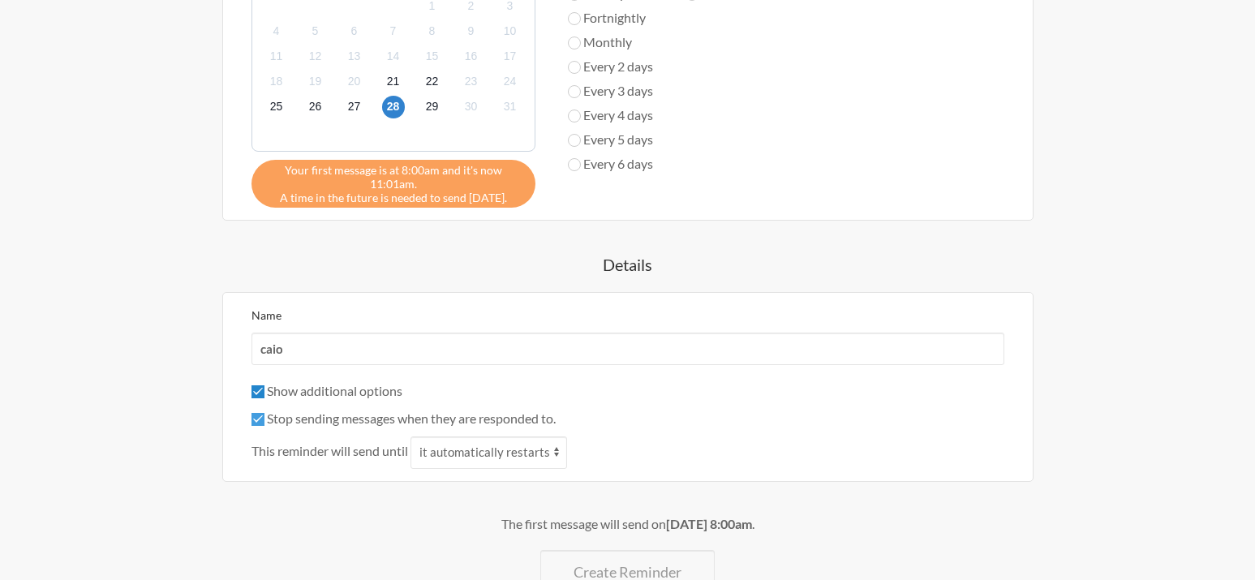
click at [261, 391] on input "Show additional options" at bounding box center [258, 391] width 13 height 13
checkbox input "false"
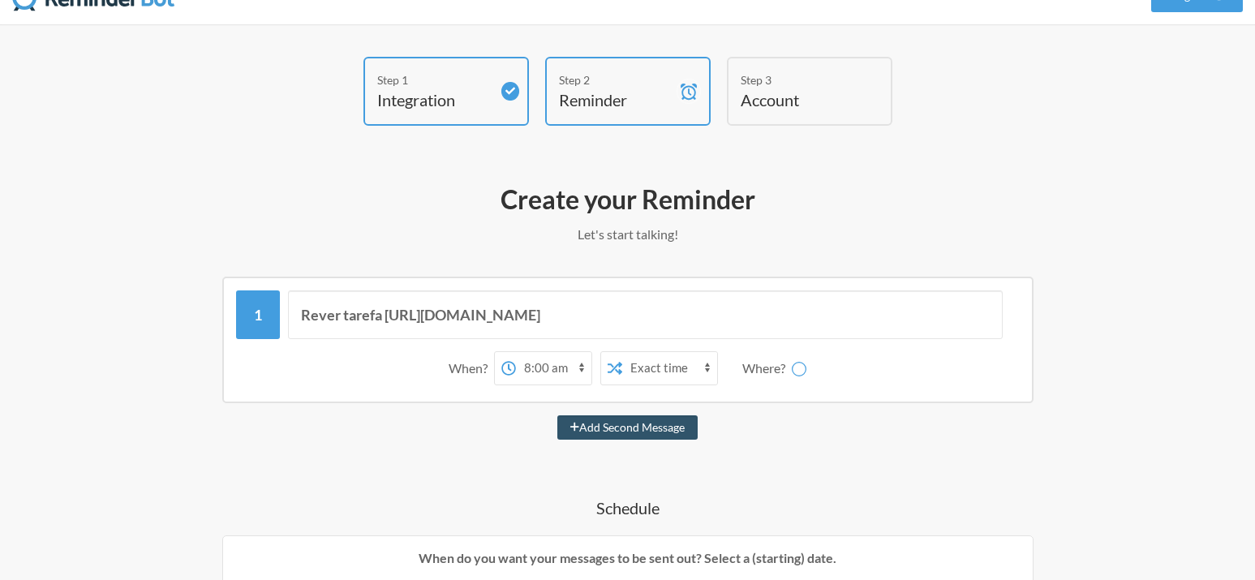
scroll to position [0, 0]
